Goal: Task Accomplishment & Management: Use online tool/utility

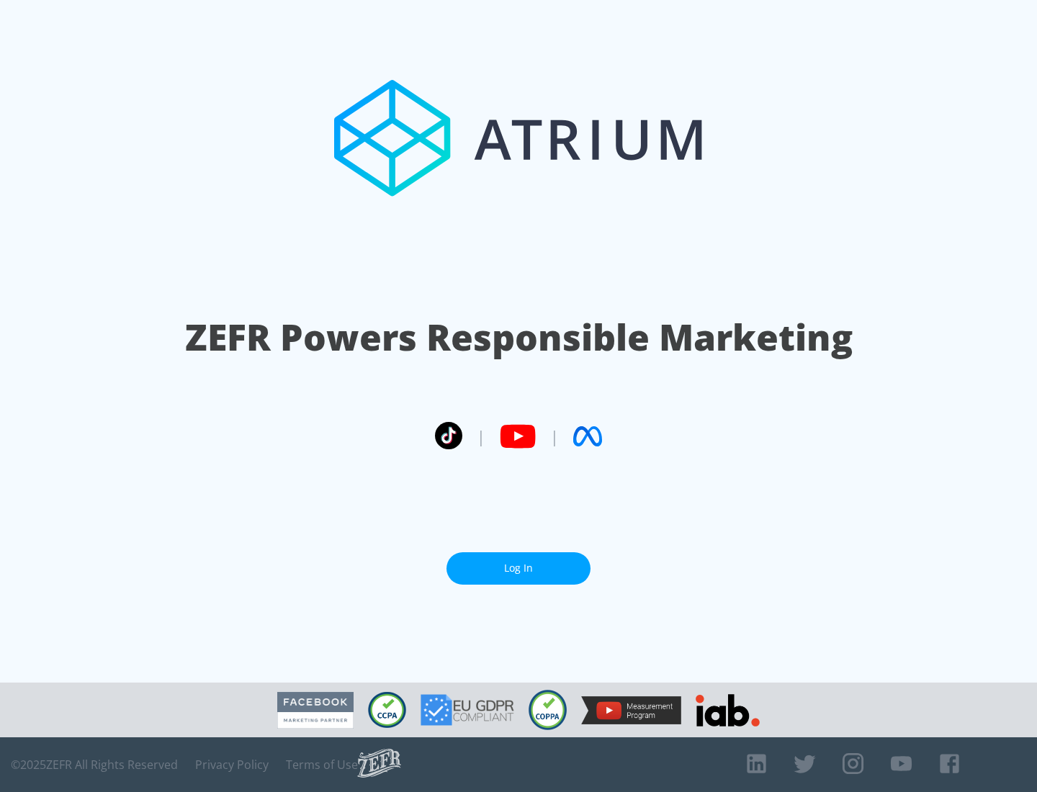
click at [518, 568] on link "Log In" at bounding box center [518, 568] width 144 height 32
